Goal: Transaction & Acquisition: Purchase product/service

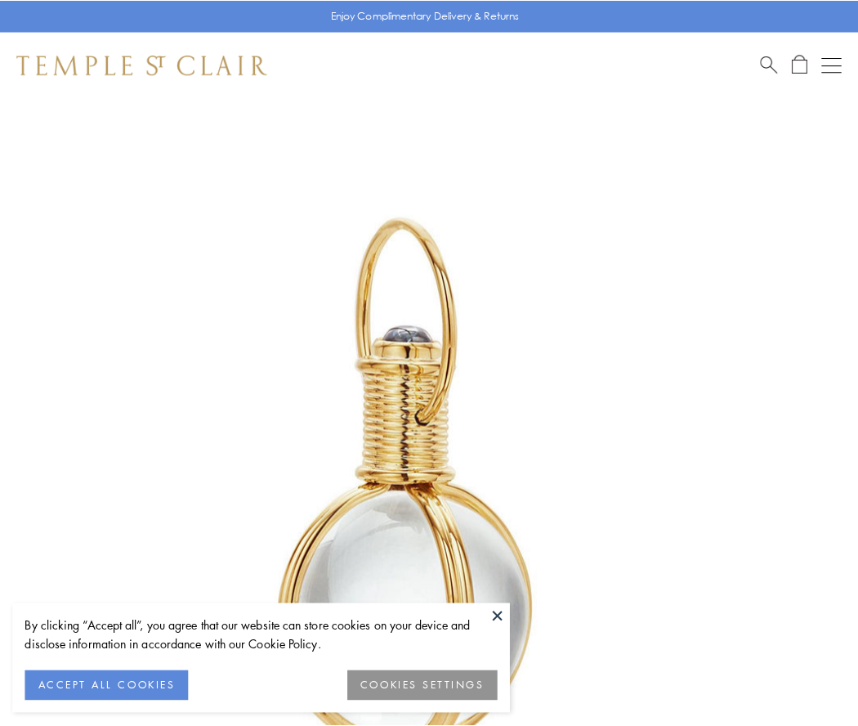
scroll to position [427, 0]
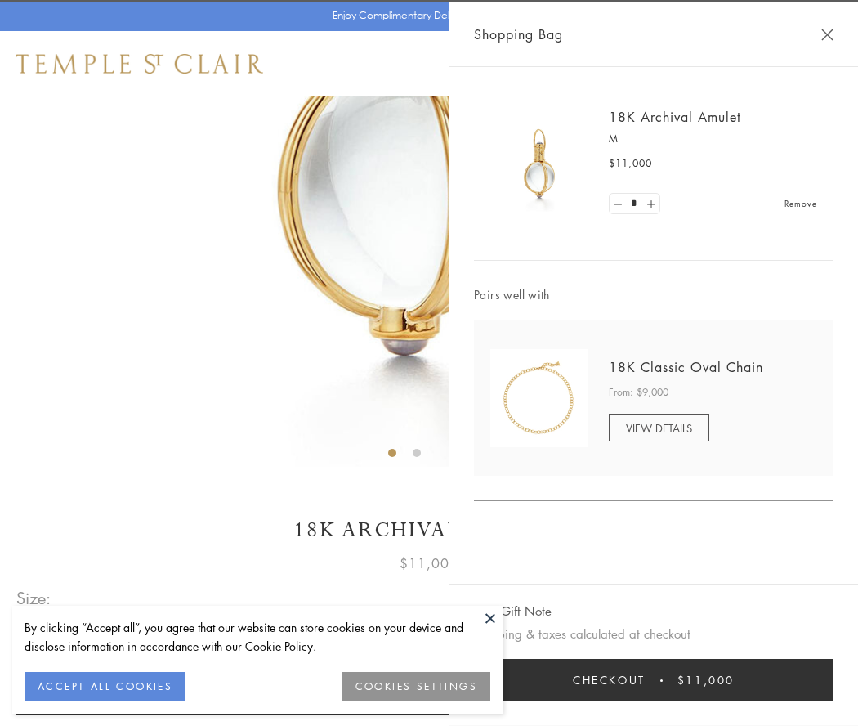
click at [654, 680] on button "Checkout $11,000" at bounding box center [654, 680] width 360 height 43
